Goal: Information Seeking & Learning: Learn about a topic

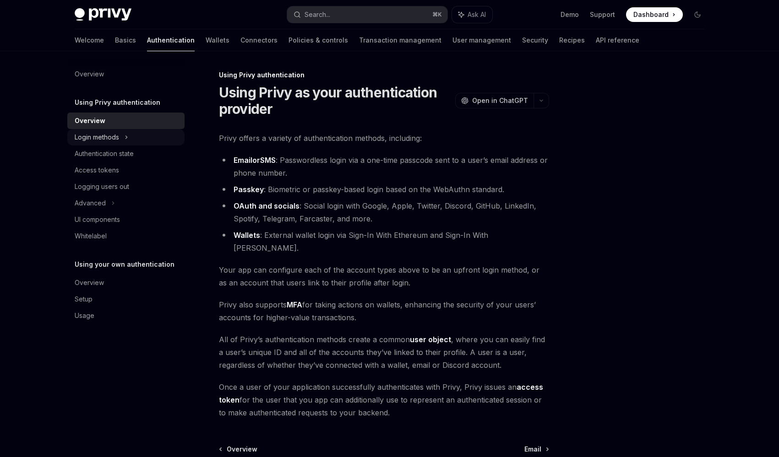
click at [132, 135] on div "Login methods" at bounding box center [125, 137] width 117 height 16
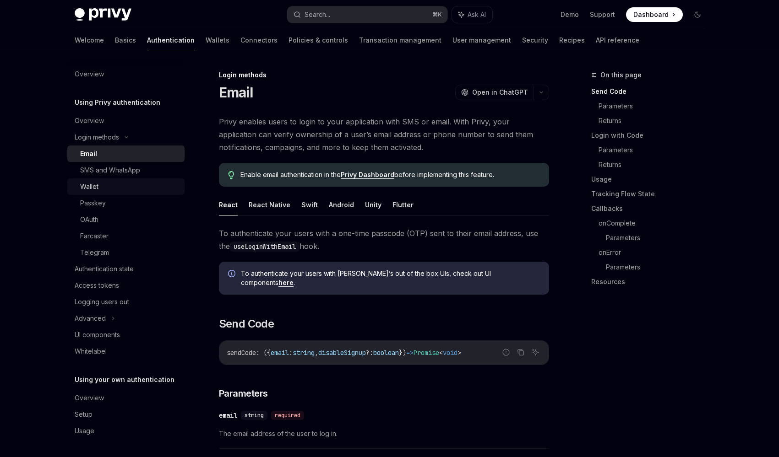
click at [147, 187] on div "Wallet" at bounding box center [129, 186] width 99 height 11
type textarea "*"
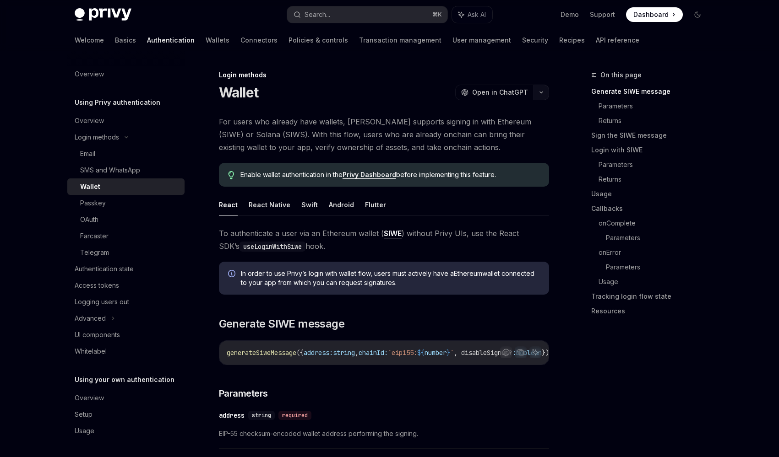
click at [545, 92] on button "button" at bounding box center [541, 93] width 16 height 16
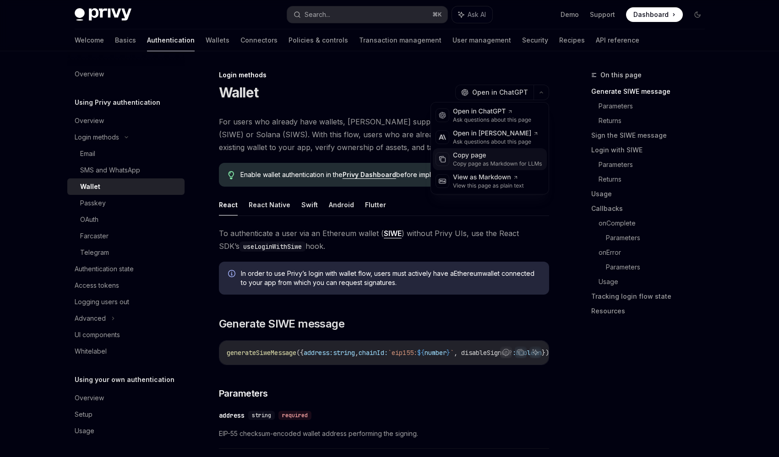
click at [489, 157] on div "Copy page" at bounding box center [497, 155] width 89 height 9
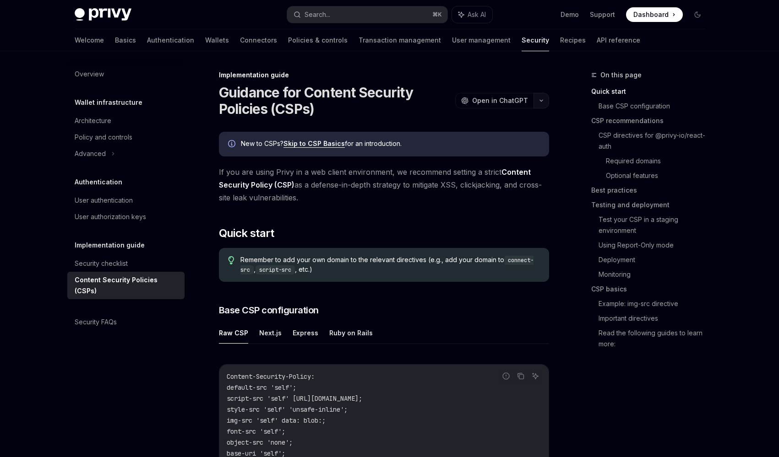
click at [537, 98] on button "button" at bounding box center [541, 101] width 16 height 16
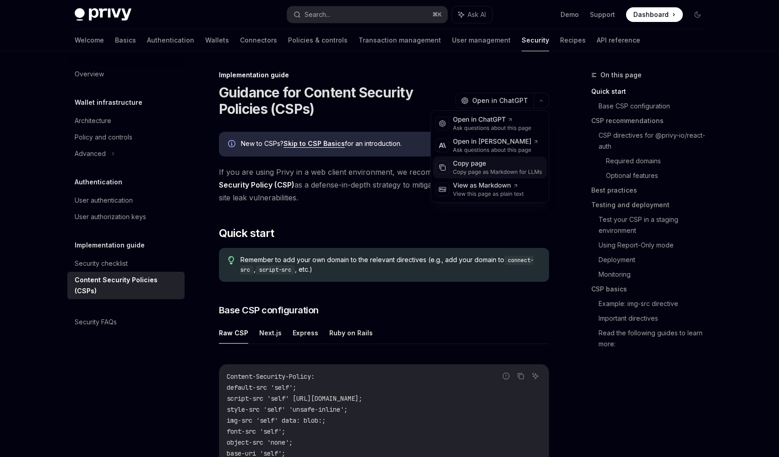
click at [491, 168] on div "Copy page as Markdown for LLMs" at bounding box center [497, 171] width 89 height 7
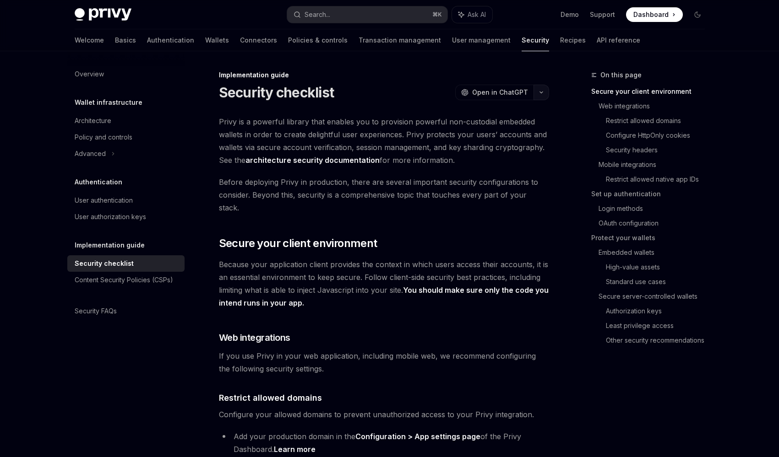
click at [537, 92] on button "button" at bounding box center [541, 93] width 16 height 16
click at [494, 157] on div "Copy page" at bounding box center [497, 155] width 89 height 9
